Goal: Information Seeking & Learning: Learn about a topic

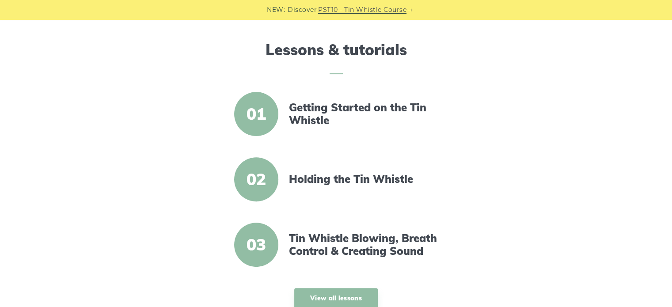
scroll to position [309, 0]
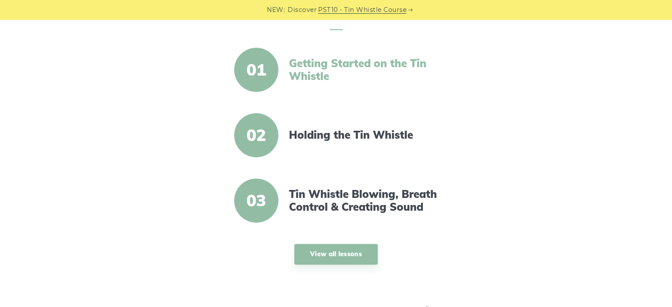
click at [297, 67] on link "Getting Started on the Tin Whistle" at bounding box center [365, 70] width 152 height 26
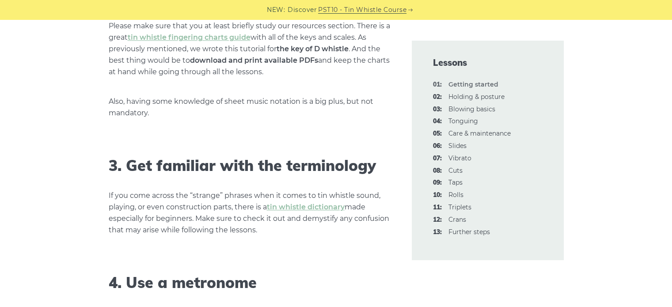
scroll to position [795, 0]
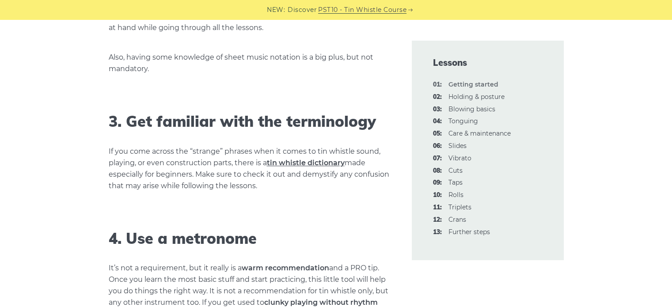
drag, startPoint x: 290, startPoint y: 169, endPoint x: 286, endPoint y: 162, distance: 7.9
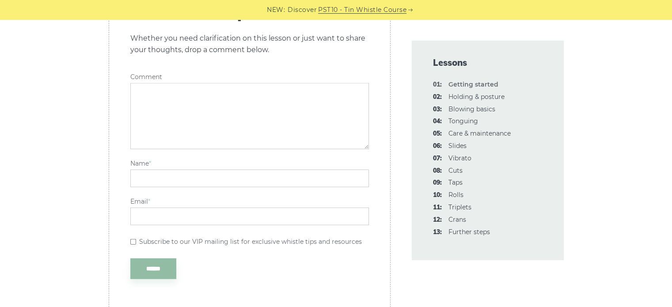
scroll to position [1987, 0]
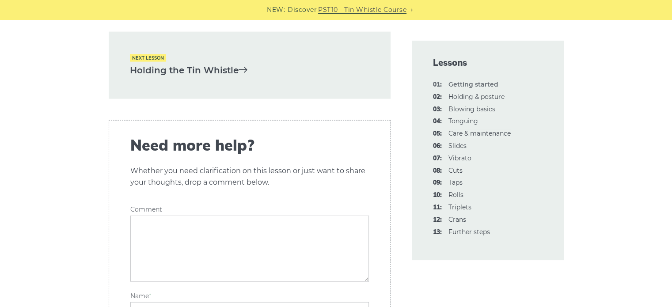
click at [202, 63] on link "Holding the Tin Whistle" at bounding box center [249, 70] width 239 height 15
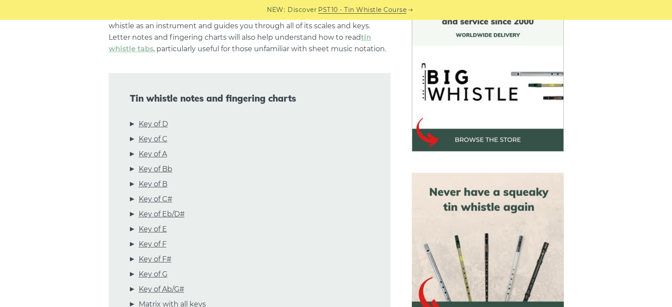
scroll to position [254, 0]
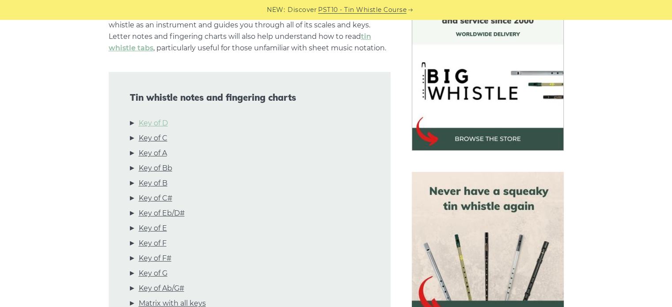
click at [151, 123] on link "Key of D" at bounding box center [153, 122] width 29 height 11
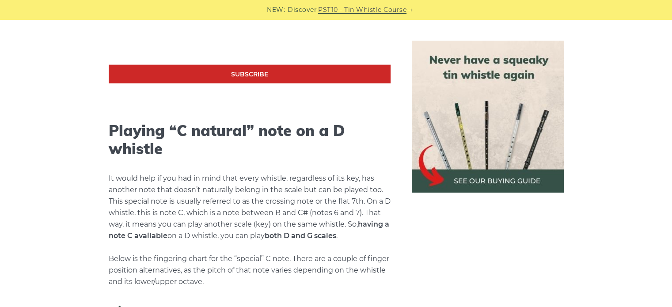
scroll to position [1946, 0]
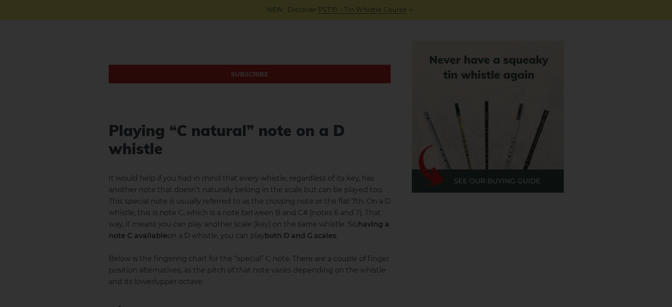
click at [48, 151] on div "×" at bounding box center [336, 153] width 672 height 307
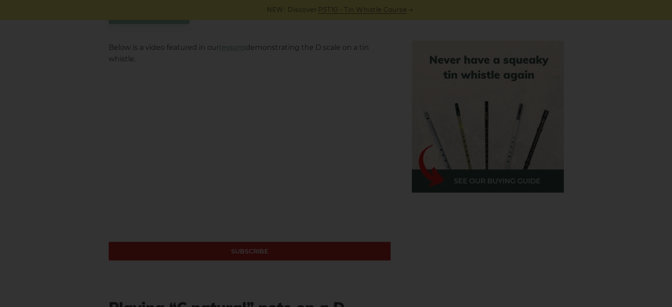
click at [87, 157] on div "×" at bounding box center [336, 153] width 672 height 307
click at [252, 157] on div "×" at bounding box center [336, 153] width 672 height 307
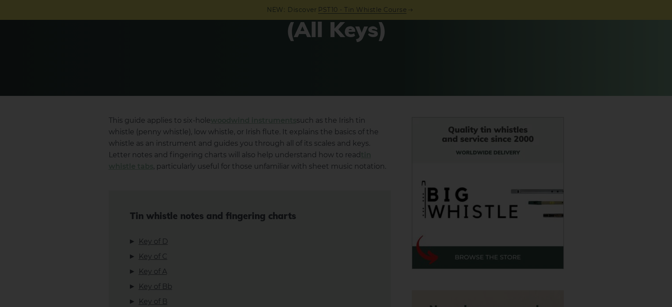
scroll to position [0, 0]
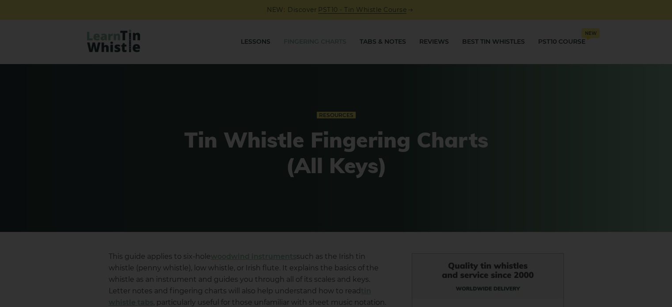
click at [265, 99] on div "×" at bounding box center [336, 153] width 672 height 307
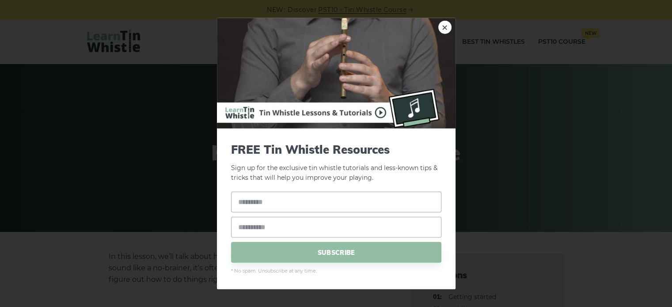
drag, startPoint x: 446, startPoint y: 27, endPoint x: 412, endPoint y: 41, distance: 37.1
click at [446, 27] on link "×" at bounding box center [444, 26] width 13 height 13
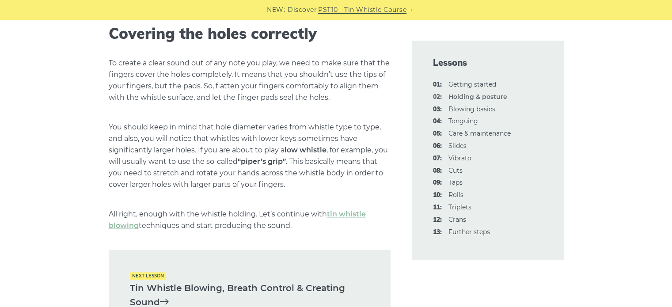
scroll to position [1311, 0]
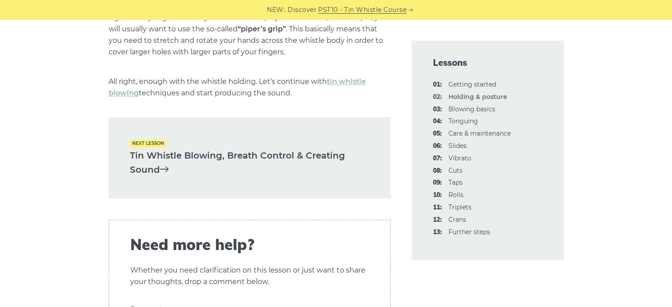
click at [197, 153] on link "Tin Whistle Blowing, Breath Control & Creating Sound" at bounding box center [249, 162] width 239 height 29
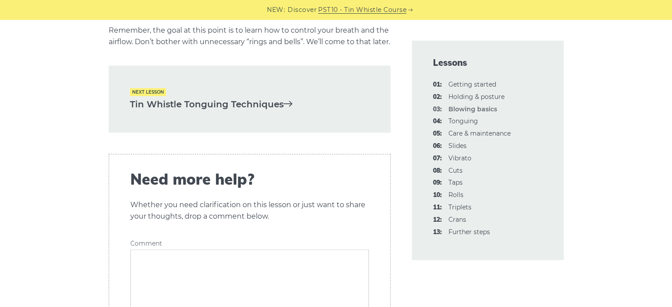
scroll to position [1781, 0]
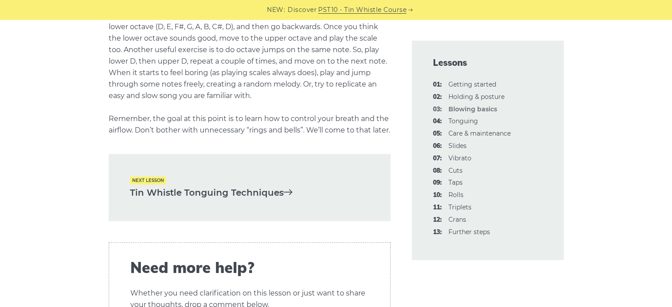
click at [240, 200] on link "Tin Whistle Tonguing Techniques" at bounding box center [249, 192] width 239 height 15
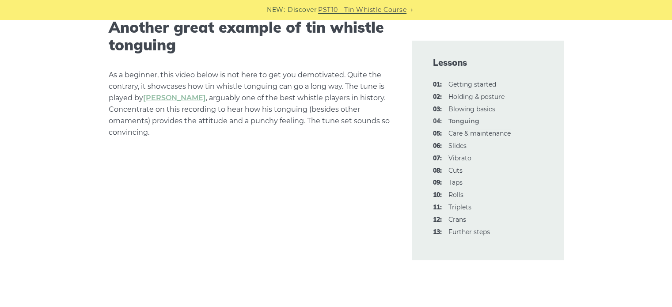
scroll to position [2694, 0]
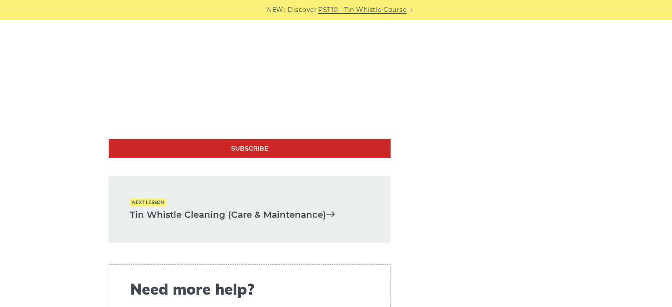
scroll to position [2913, 0]
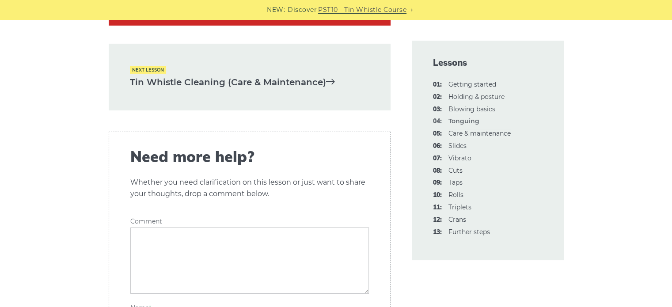
click at [214, 90] on link "Tin Whistle Cleaning (Care & Maintenance)" at bounding box center [249, 82] width 239 height 15
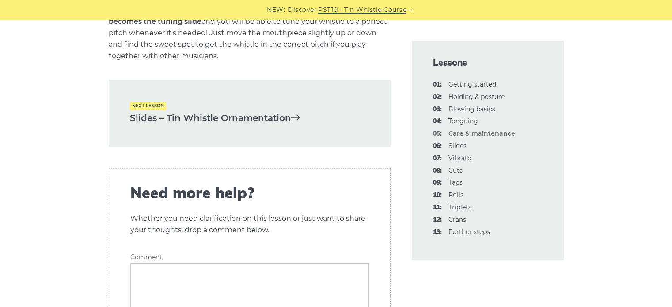
scroll to position [1413, 0]
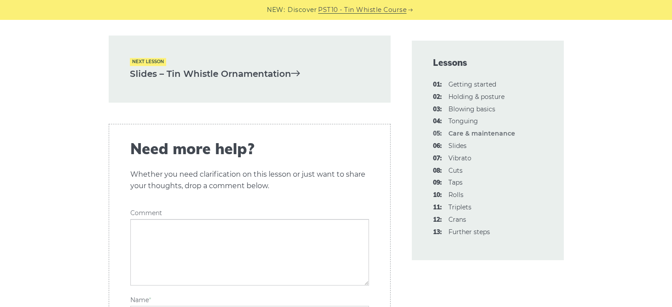
click at [254, 70] on div "Next lesson Slides – Tin Whistle Ornamentation" at bounding box center [250, 68] width 282 height 67
click at [259, 81] on link "Slides – Tin Whistle Ornamentation" at bounding box center [249, 74] width 239 height 15
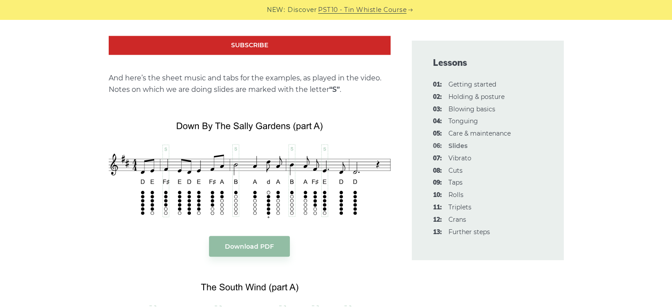
scroll to position [1016, 0]
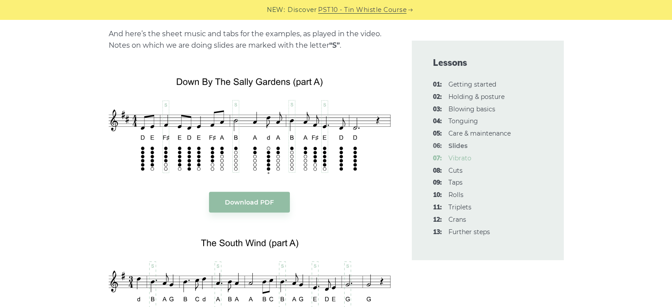
click at [460, 158] on link "07: Vibrato" at bounding box center [459, 158] width 23 height 8
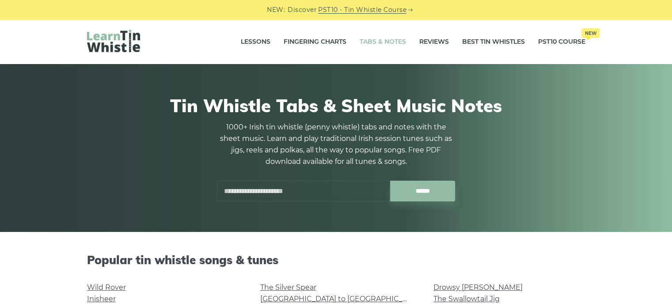
scroll to position [177, 0]
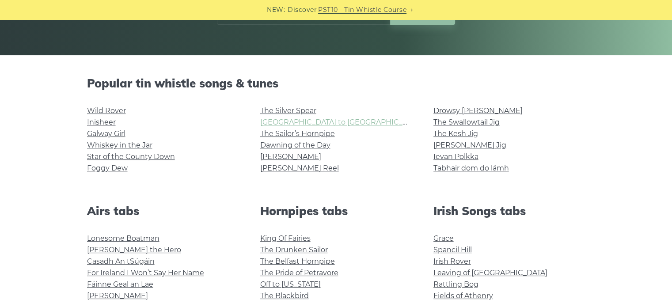
click at [315, 123] on link "[GEOGRAPHIC_DATA] to [GEOGRAPHIC_DATA]" at bounding box center [341, 122] width 163 height 8
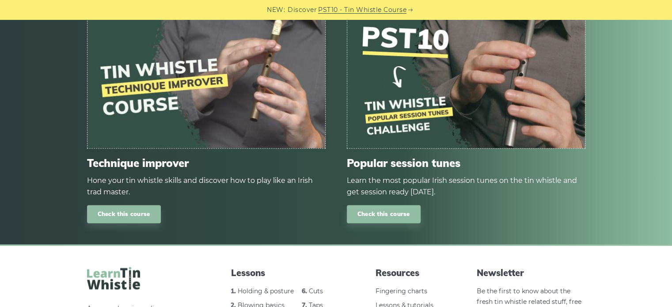
scroll to position [1104, 0]
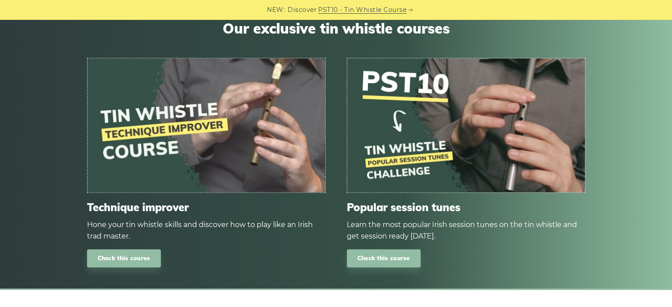
click at [152, 140] on img at bounding box center [206, 125] width 238 height 134
click at [134, 265] on link "Check this course" at bounding box center [124, 258] width 74 height 18
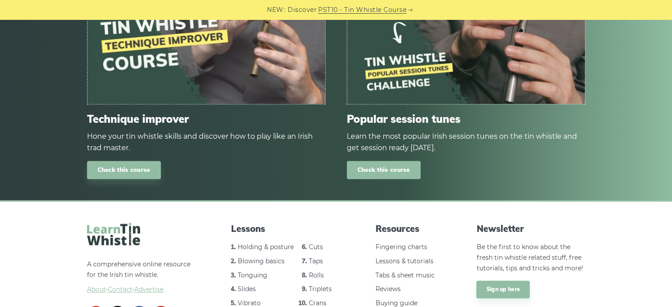
click at [369, 165] on link "Check this course" at bounding box center [384, 170] width 74 height 18
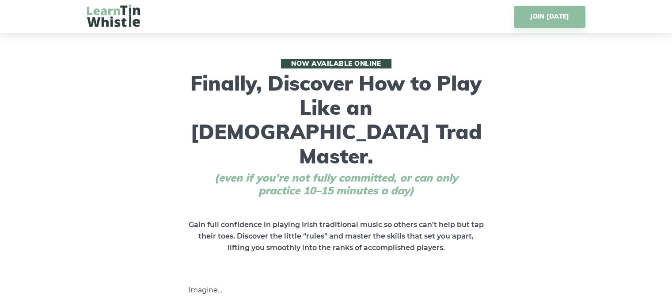
scroll to position [88, 0]
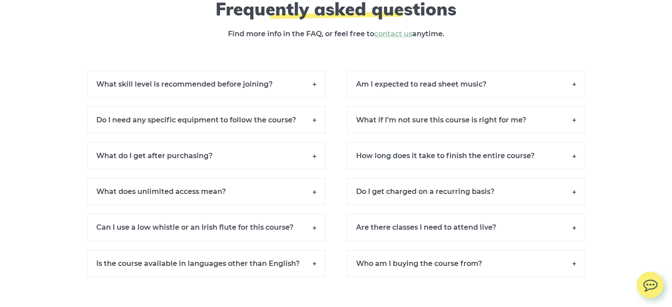
scroll to position [6125, 0]
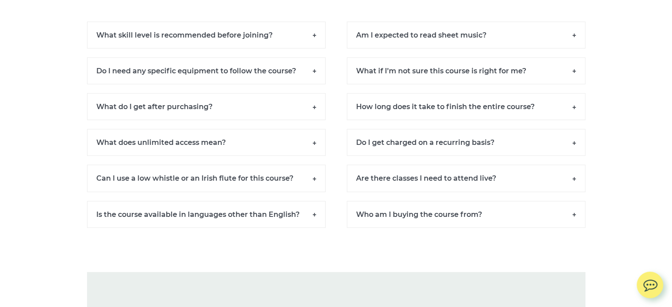
click at [549, 49] on h6 "Am I expected to read sheet music?" at bounding box center [466, 35] width 238 height 27
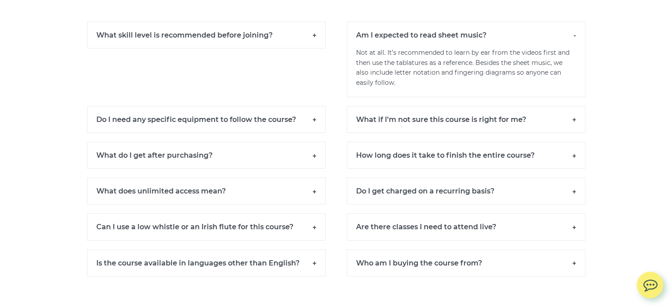
click at [545, 48] on h6 "Am I expected to read sheet music?" at bounding box center [466, 35] width 238 height 26
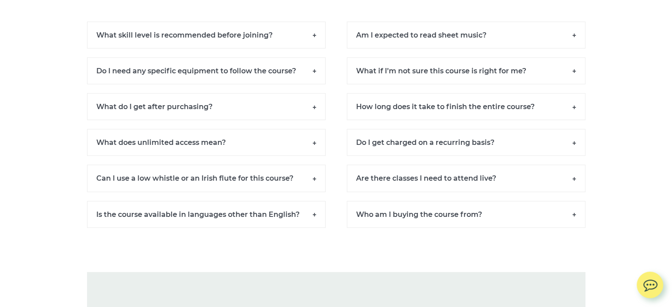
click at [186, 49] on h6 "What skill level is recommended before joining?" at bounding box center [206, 35] width 238 height 27
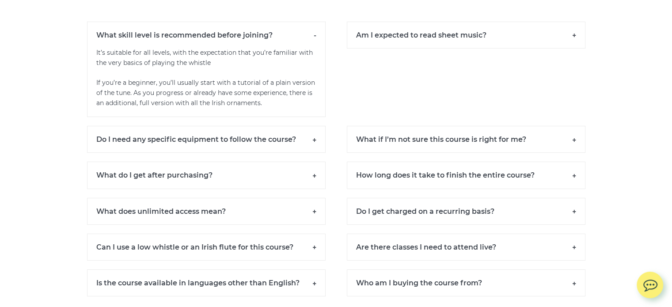
click at [279, 48] on h6 "What skill level is recommended before joining?" at bounding box center [206, 35] width 238 height 26
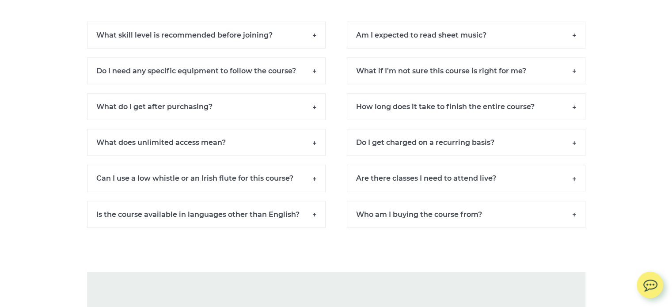
click at [279, 84] on h6 "Do I need any specific equipment to follow the course?" at bounding box center [206, 70] width 238 height 27
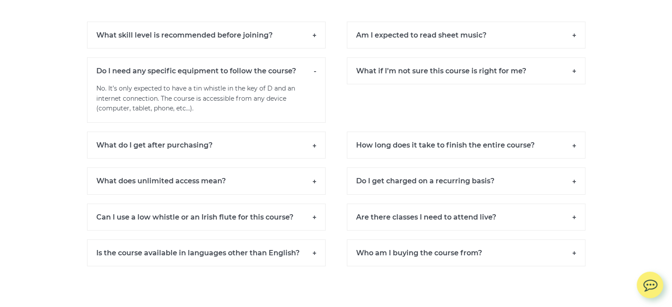
click at [279, 84] on h6 "Do I need any specific equipment to follow the course?" at bounding box center [206, 70] width 238 height 26
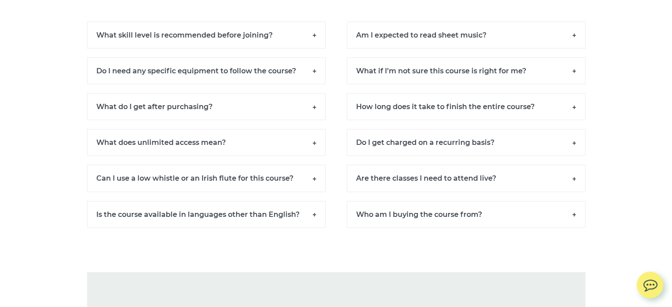
scroll to position [6170, 0]
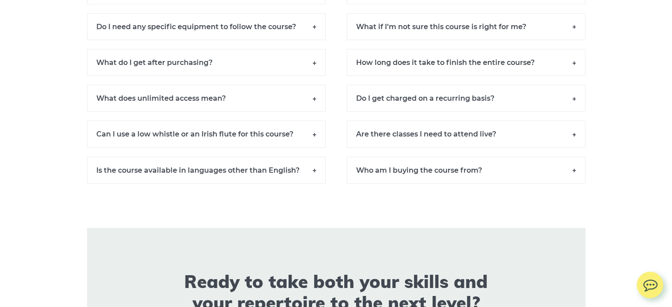
click at [281, 147] on h6 "Can I use a low whistle or an Irish flute for this course?" at bounding box center [206, 134] width 238 height 27
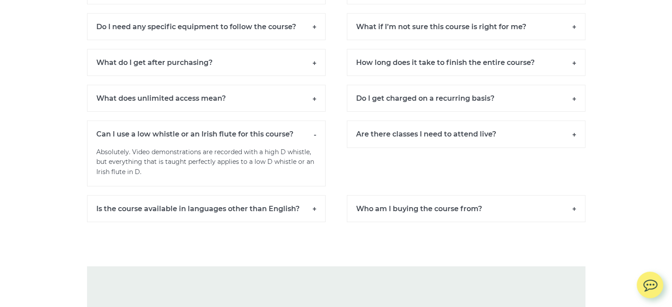
click at [280, 147] on h6 "Can I use a low whistle or an Irish flute for this course?" at bounding box center [206, 134] width 238 height 26
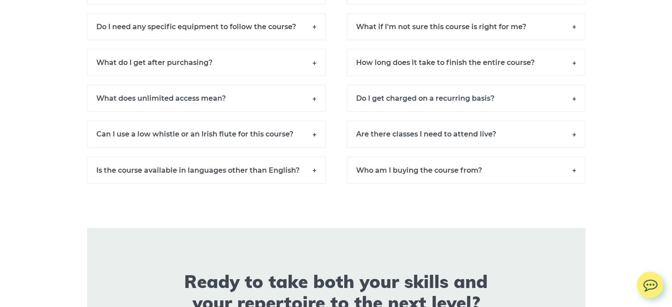
scroll to position [6125, 0]
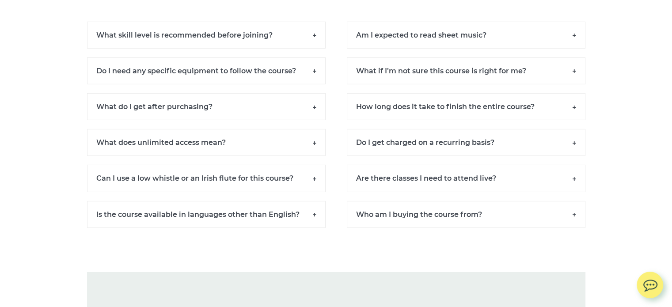
click at [369, 192] on h6 "Are there classes I need to attend live?" at bounding box center [466, 178] width 238 height 27
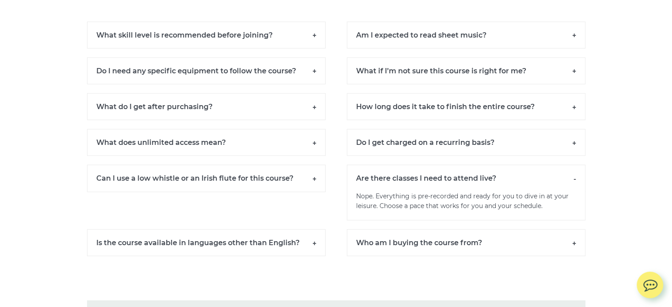
click at [369, 191] on h6 "Are there classes I need to attend live?" at bounding box center [466, 178] width 238 height 26
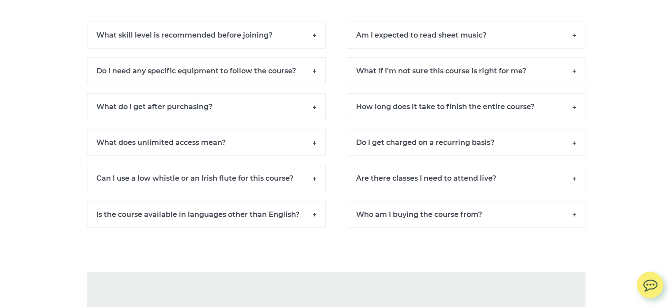
click at [378, 156] on h6 "Do I get charged on a recurring basis?" at bounding box center [466, 142] width 238 height 27
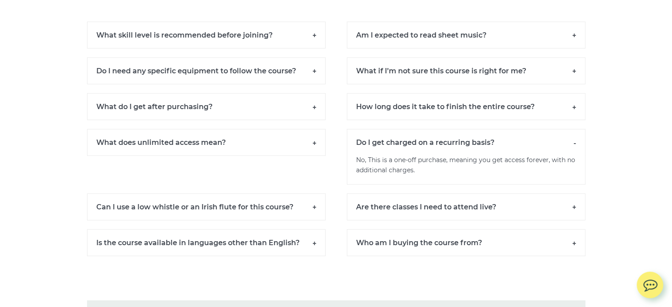
click at [378, 155] on h6 "Do I get charged on a recurring basis?" at bounding box center [466, 142] width 238 height 26
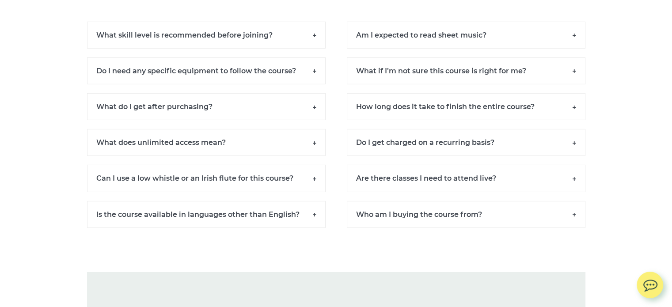
scroll to position [6081, 0]
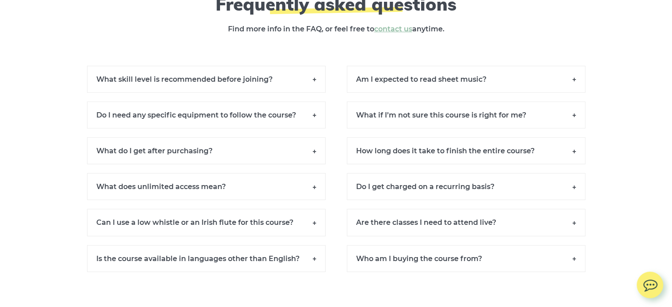
click at [387, 164] on h6 "How long does it take to finish the entire course?" at bounding box center [466, 150] width 238 height 27
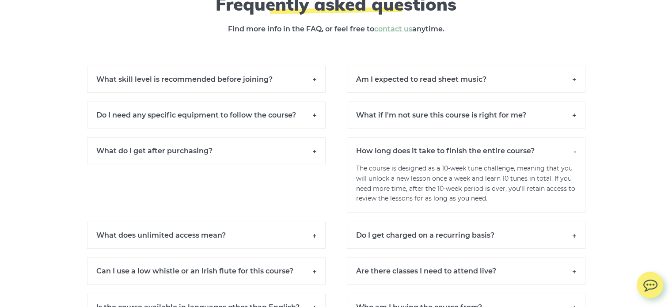
click at [380, 164] on h6 "How long does it take to finish the entire course?" at bounding box center [466, 150] width 238 height 26
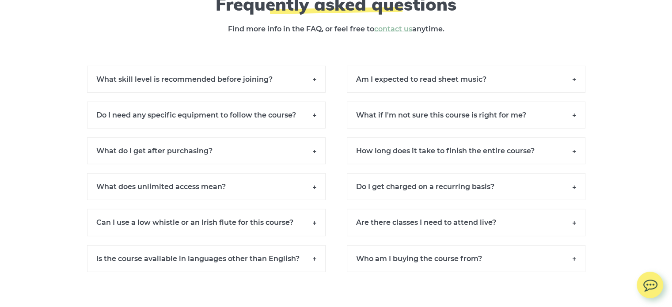
click at [396, 128] on h6 "What if I’m not sure this course is right for me?" at bounding box center [466, 115] width 238 height 27
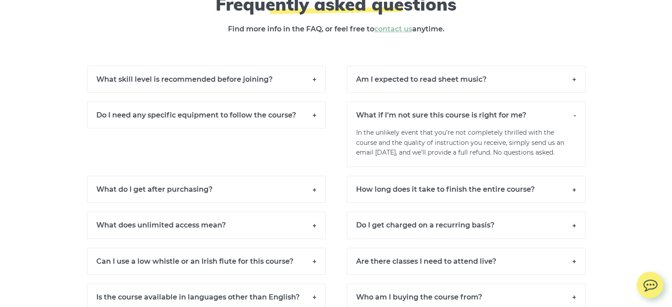
click at [381, 128] on h6 "What if I’m not sure this course is right for me?" at bounding box center [466, 115] width 238 height 26
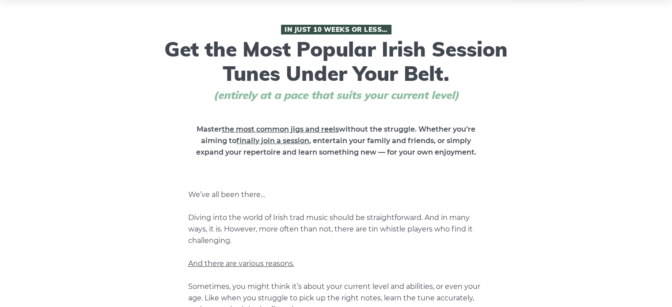
scroll to position [0, 0]
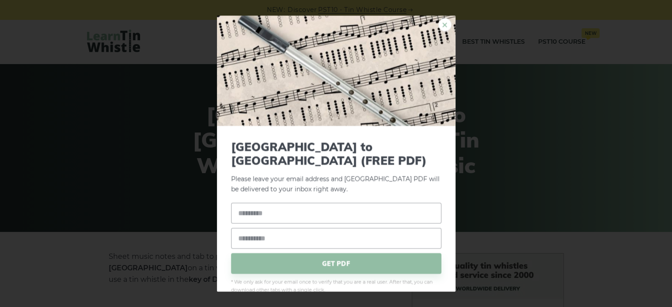
click at [438, 24] on link "×" at bounding box center [444, 24] width 13 height 13
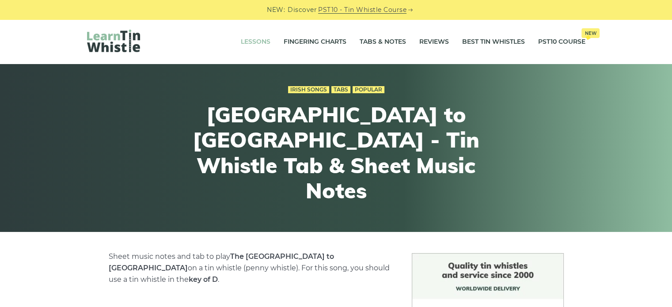
click at [241, 43] on link "Lessons" at bounding box center [256, 42] width 30 height 22
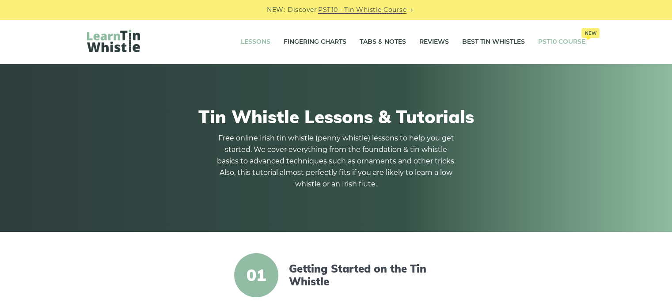
click at [559, 39] on link "PST10 Course New" at bounding box center [561, 42] width 47 height 22
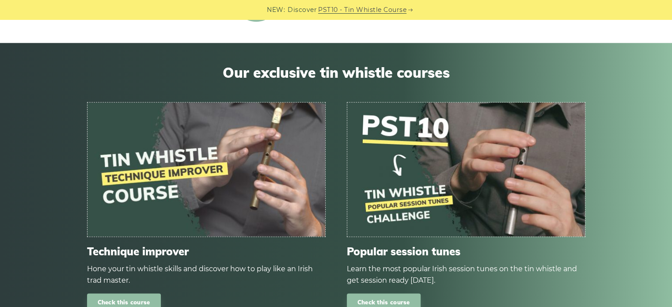
scroll to position [1192, 0]
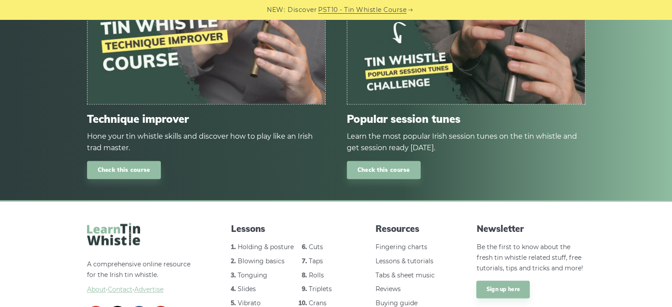
click at [416, 154] on div "Popular session tunes Learn the most popular Irish session tunes on the tin whi…" at bounding box center [466, 146] width 260 height 66
click at [400, 170] on link "Check this course" at bounding box center [384, 170] width 74 height 18
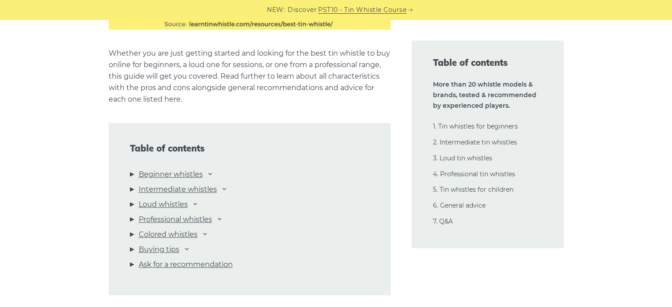
scroll to position [971, 0]
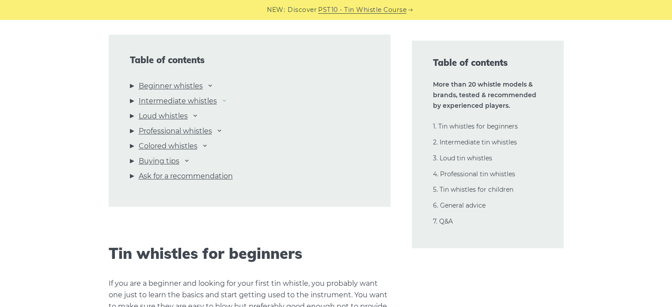
click at [223, 102] on icon at bounding box center [224, 100] width 7 height 7
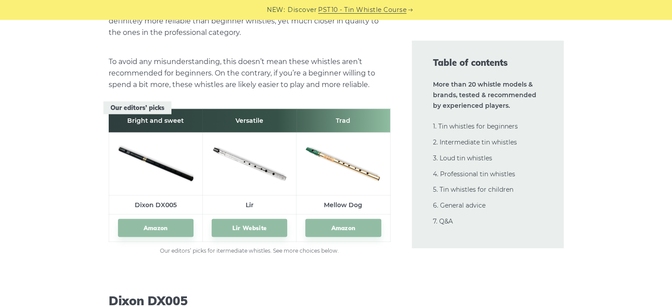
scroll to position [5078, 0]
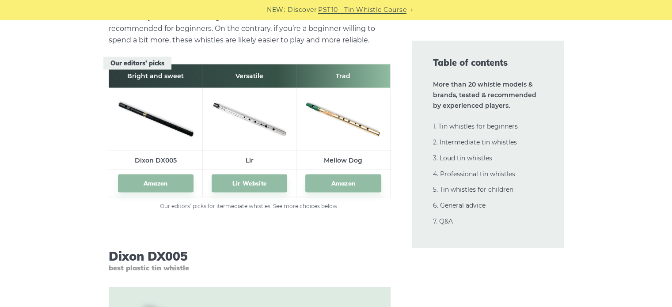
click at [246, 121] on img at bounding box center [250, 118] width 76 height 50
click at [152, 115] on img at bounding box center [156, 118] width 76 height 50
click at [159, 180] on link "Amazon" at bounding box center [156, 183] width 76 height 18
click at [255, 180] on link "Lir Website" at bounding box center [250, 183] width 76 height 18
click at [356, 182] on link "Amazon" at bounding box center [343, 183] width 76 height 18
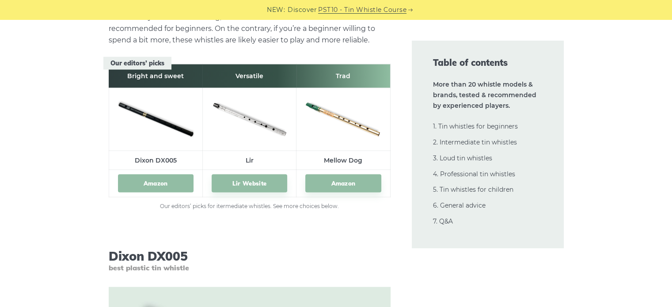
click at [170, 182] on link "Amazon" at bounding box center [156, 183] width 76 height 18
click at [347, 184] on link "Amazon" at bounding box center [343, 183] width 76 height 18
drag, startPoint x: 321, startPoint y: 158, endPoint x: 364, endPoint y: 157, distance: 42.4
click at [364, 157] on td "Mellow Dog" at bounding box center [343, 160] width 94 height 19
copy td "Mellow Dog"
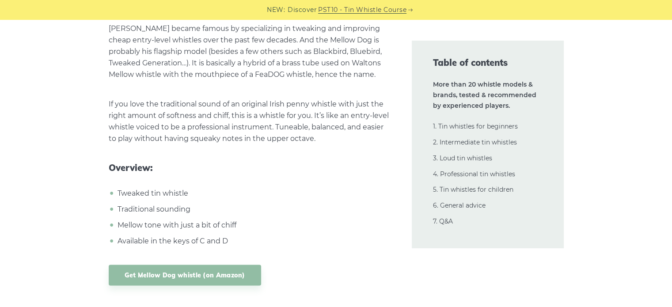
scroll to position [8611, 0]
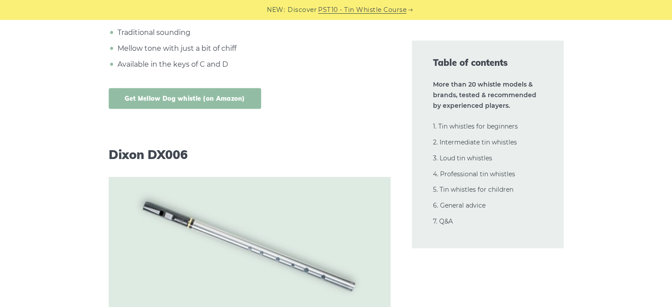
click at [155, 88] on link "Get Mellow Dog whistle (on Amazon)" at bounding box center [185, 98] width 152 height 21
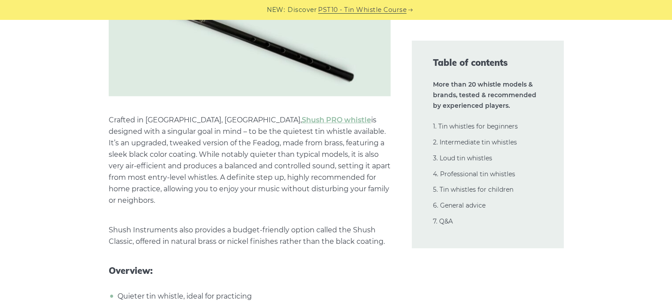
scroll to position [9317, 0]
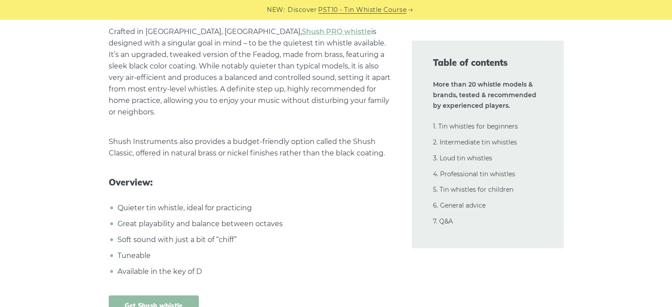
click at [166, 295] on link "Get Shush whistle" at bounding box center [154, 305] width 90 height 21
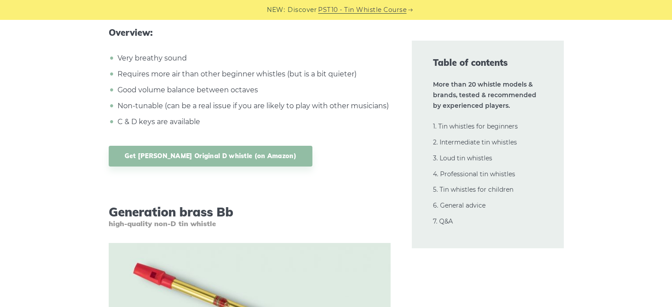
scroll to position [3135, 0]
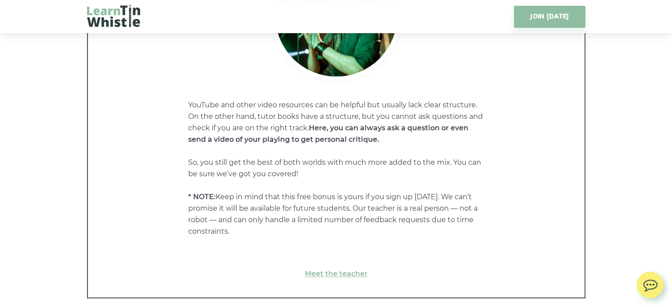
scroll to position [4592, 0]
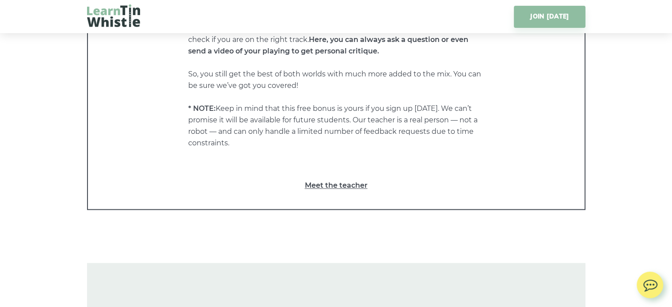
click at [337, 191] on link "Meet the teacher" at bounding box center [336, 185] width 461 height 11
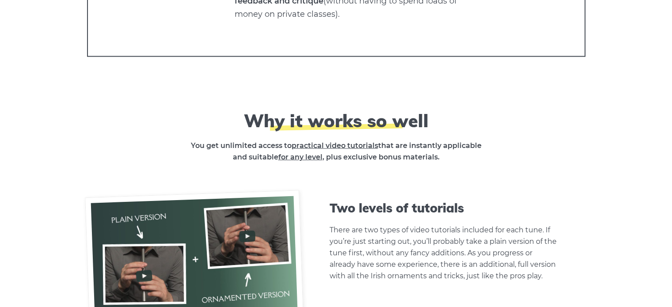
scroll to position [0, 0]
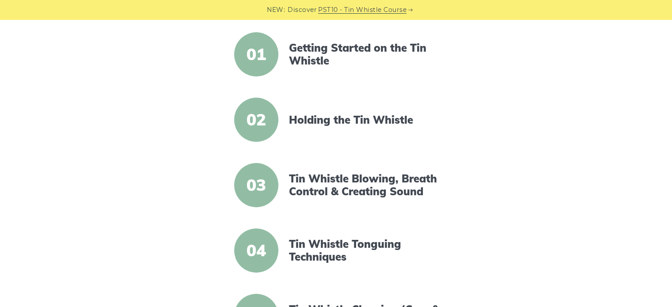
scroll to position [265, 0]
